Goal: Check status: Check status

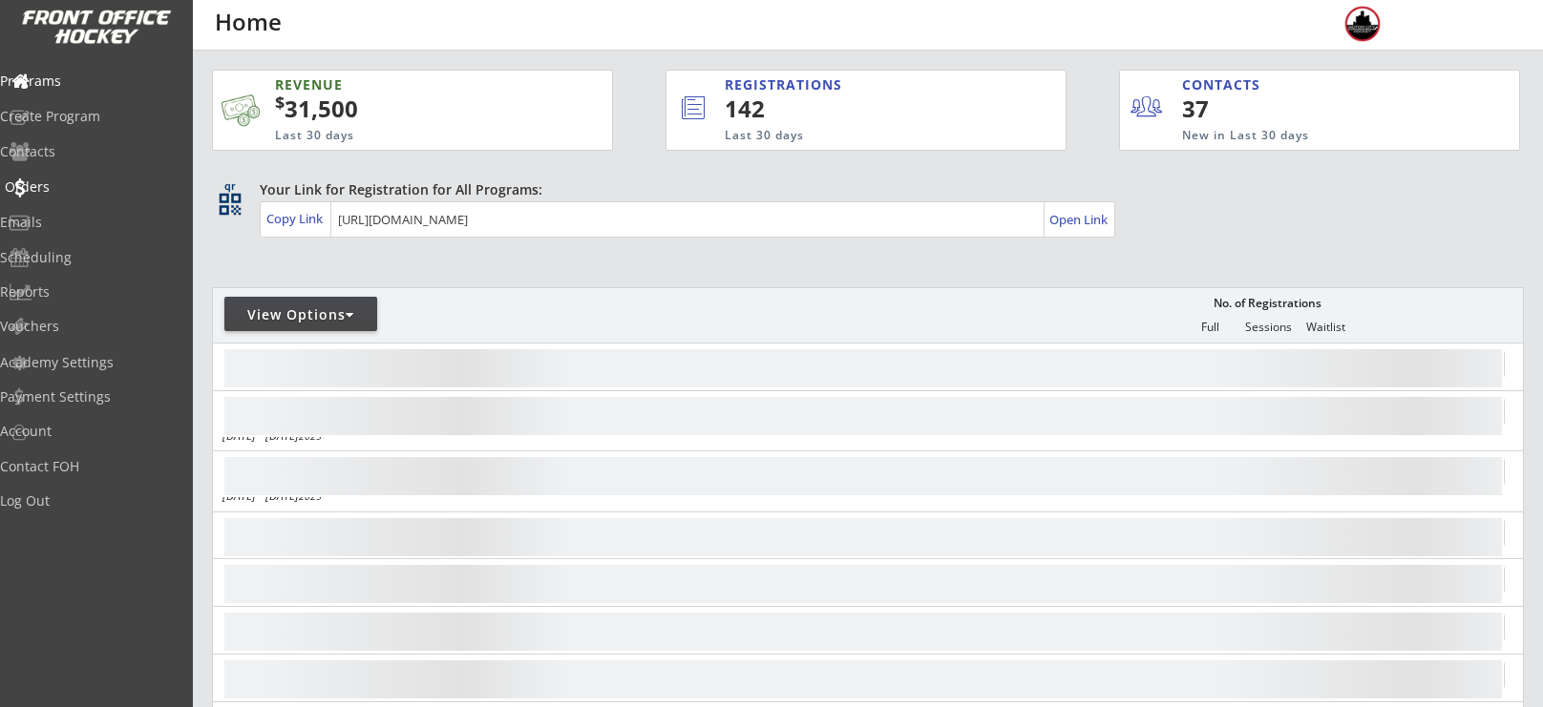
click at [41, 186] on div "Orders" at bounding box center [91, 186] width 172 height 13
click at [62, 192] on div "Orders" at bounding box center [91, 186] width 172 height 13
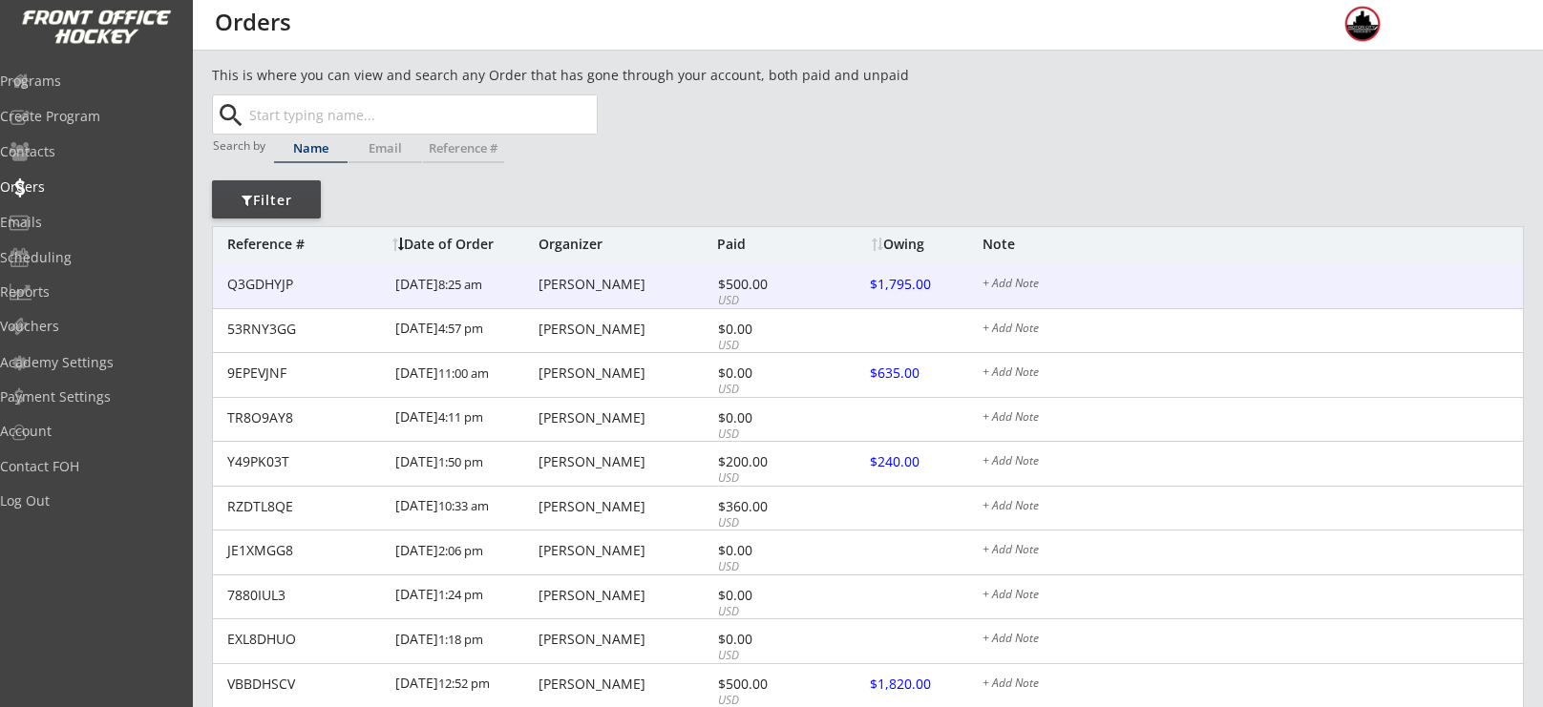
click at [549, 284] on div "[PERSON_NAME]" at bounding box center [625, 284] width 174 height 13
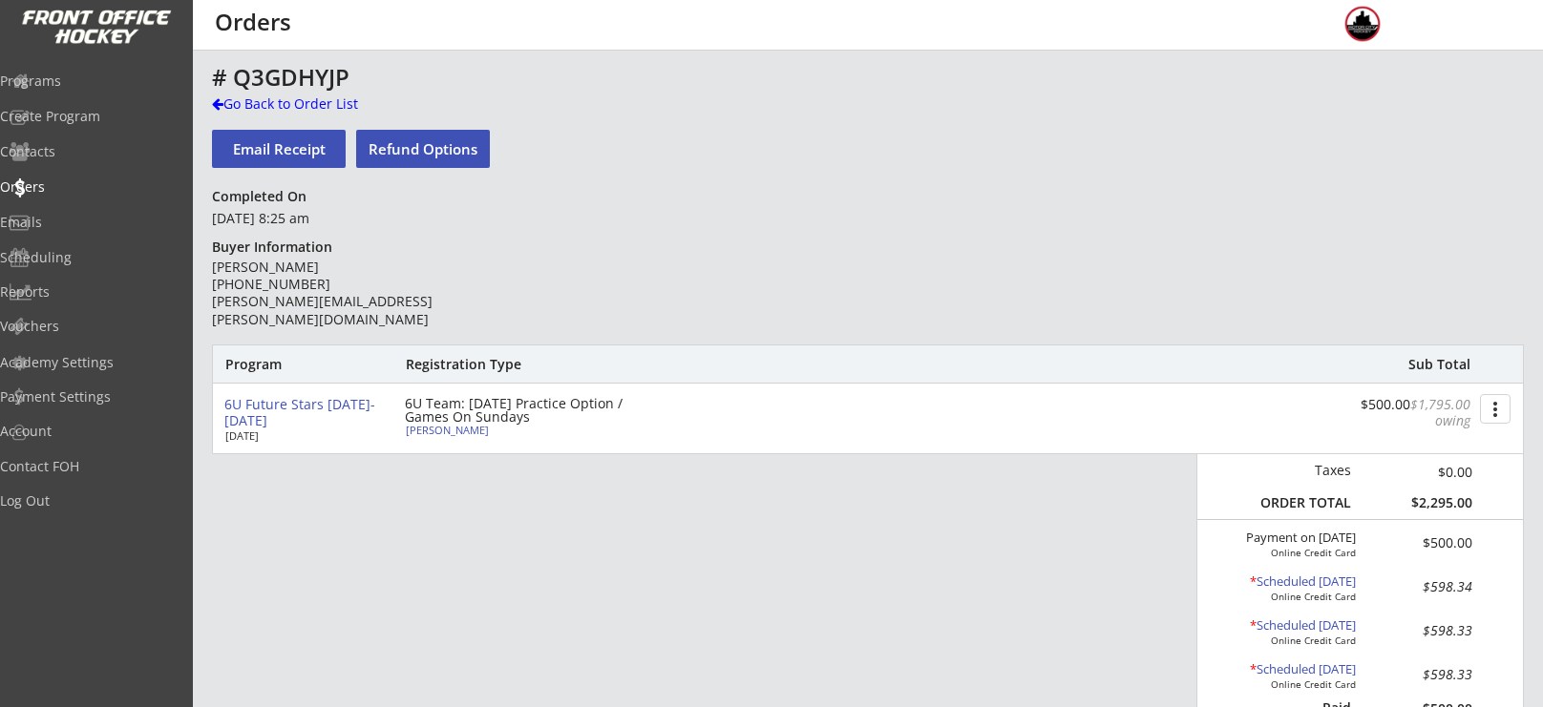
scroll to position [17, 0]
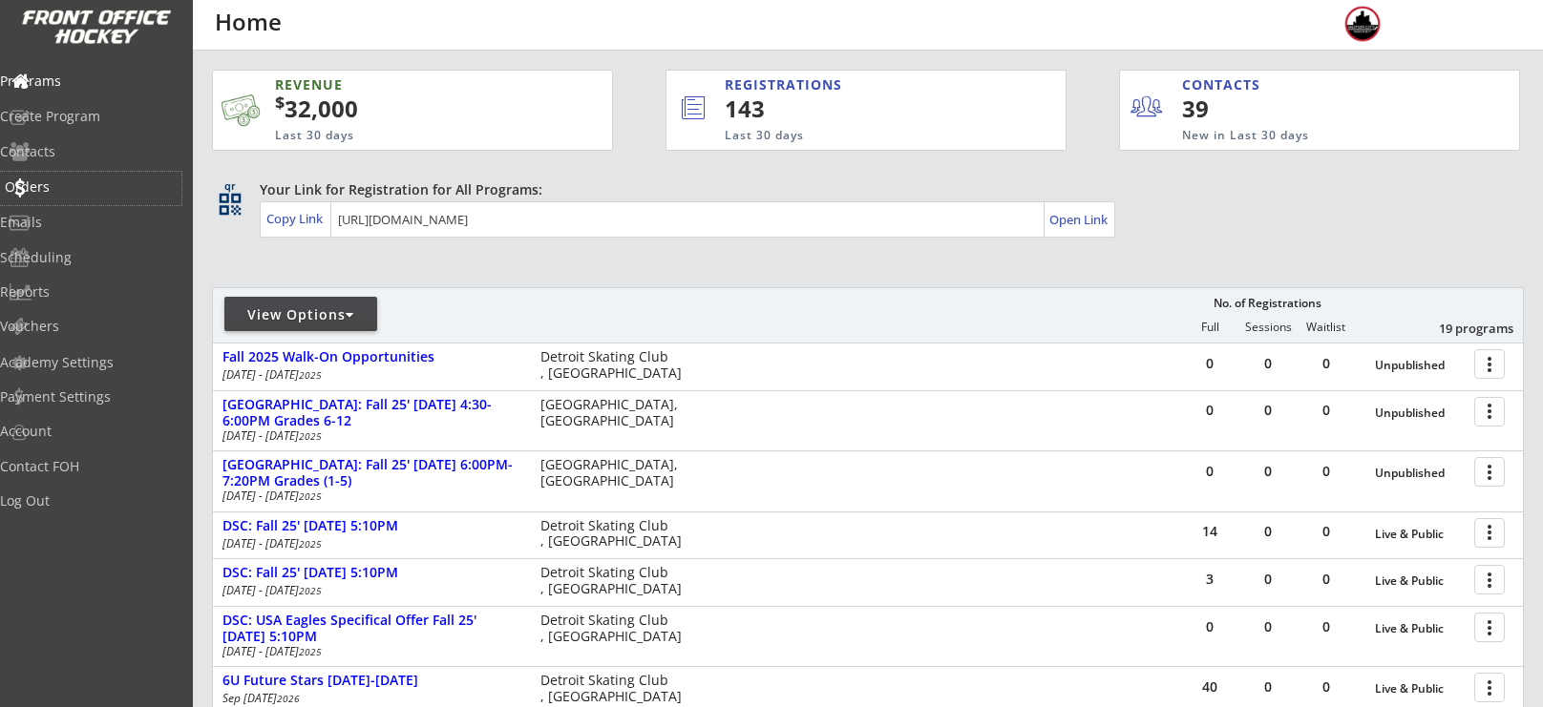
click at [74, 188] on div "Orders" at bounding box center [91, 186] width 172 height 13
